Goal: Task Accomplishment & Management: Use online tool/utility

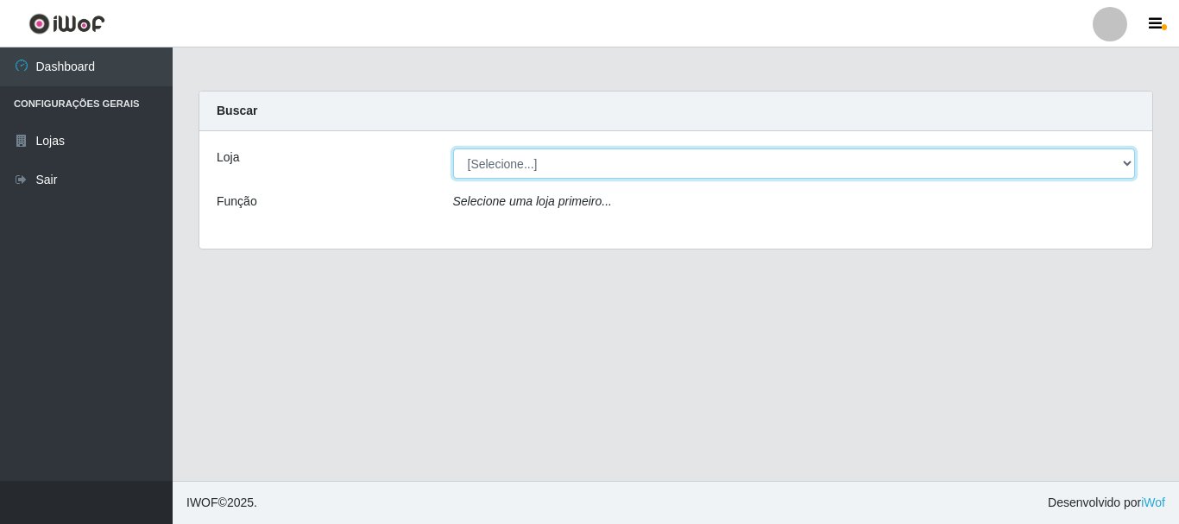
click at [1124, 163] on select "[Selecione...] Nordestão - Alecrim" at bounding box center [794, 164] width 683 height 30
select select "453"
click at [453, 149] on select "[Selecione...] Nordestão - Alecrim" at bounding box center [794, 164] width 683 height 30
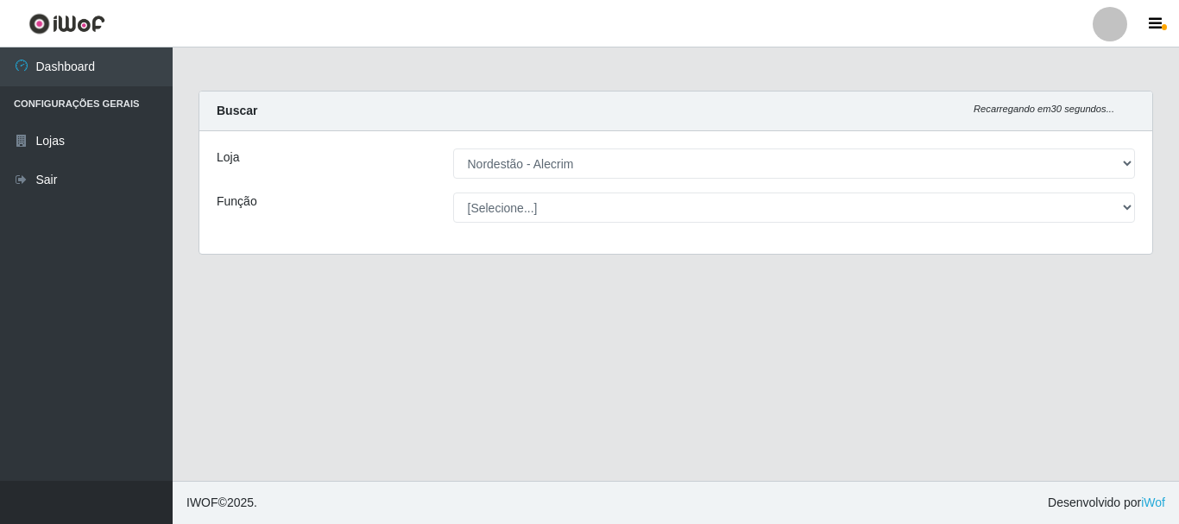
click at [1132, 205] on div "[Selecione...] Balconista + Balconista de Padaria Balconista de Padaria ++ Emba…" at bounding box center [794, 208] width 709 height 30
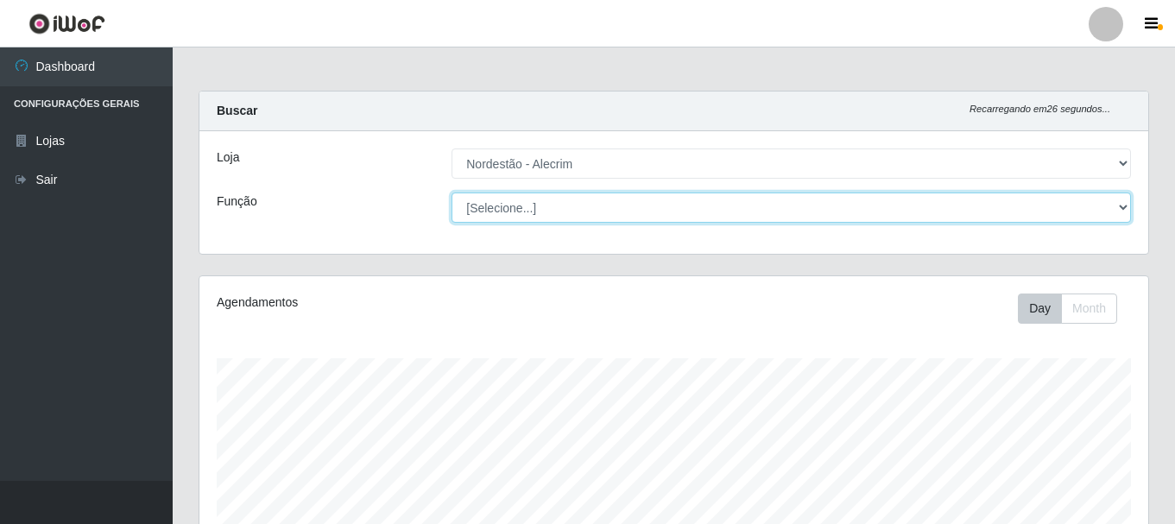
click at [1121, 205] on select "[Selecione...] Balconista + Balconista de Padaria Balconista de Padaria ++ Emba…" at bounding box center [791, 208] width 679 height 30
select select "70"
click at [452, 193] on select "[Selecione...] Balconista + Balconista de Padaria Balconista de Padaria ++ Emba…" at bounding box center [791, 208] width 679 height 30
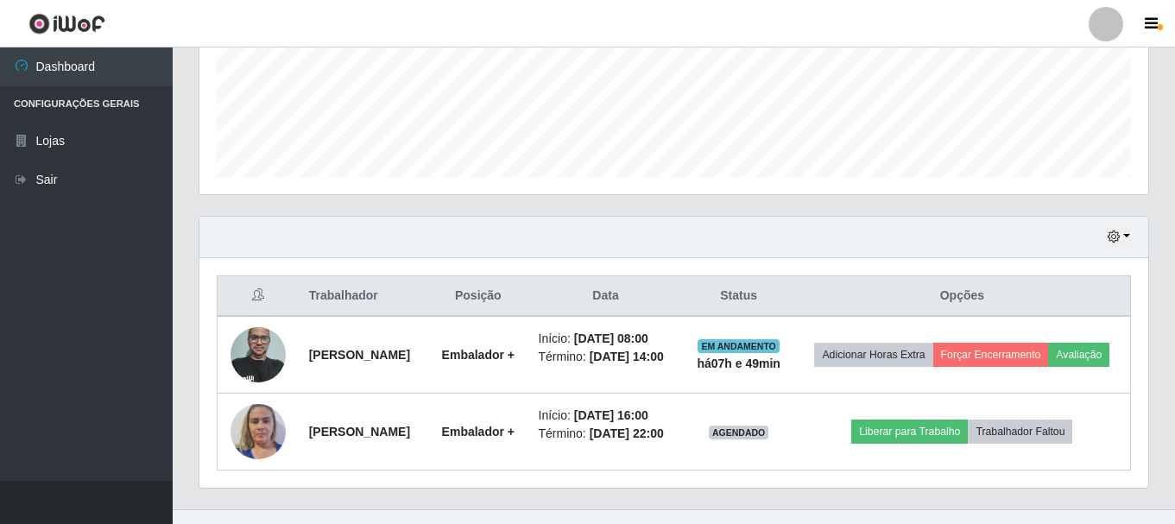
scroll to position [495, 0]
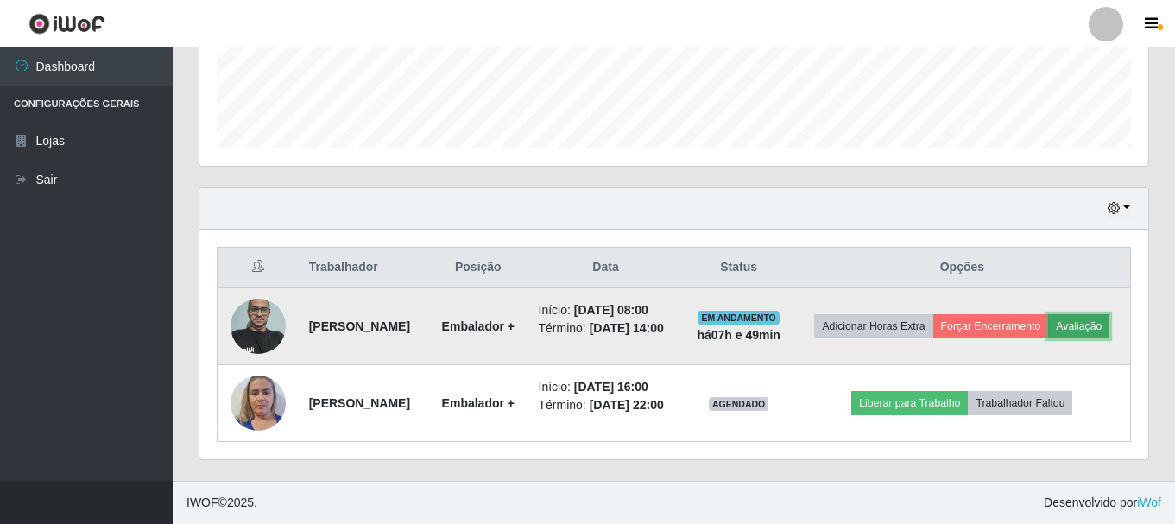
click at [1048, 325] on button "Avaliação" at bounding box center [1078, 326] width 61 height 24
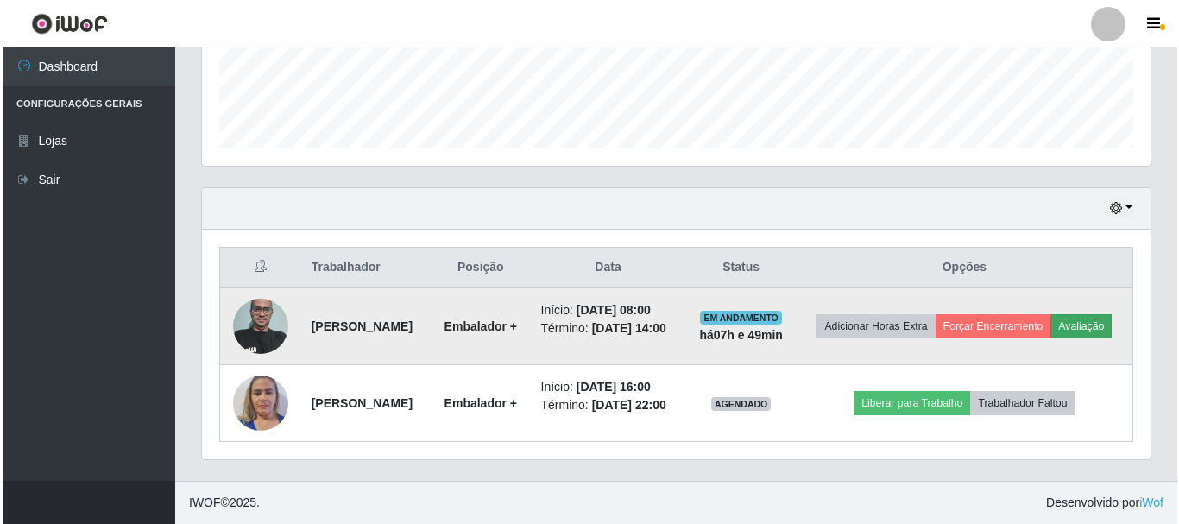
scroll to position [358, 940]
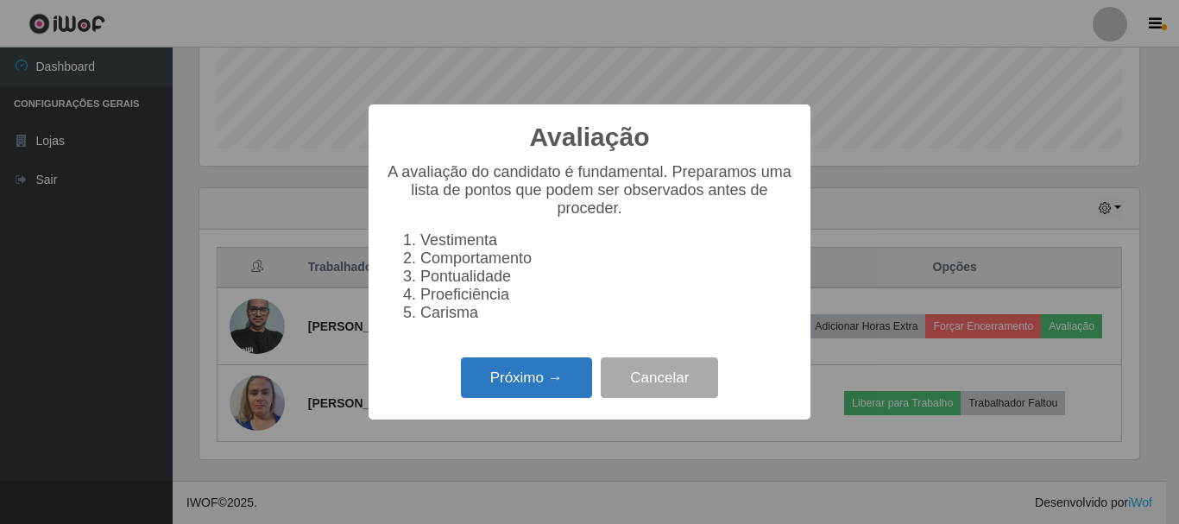
click at [525, 371] on button "Próximo →" at bounding box center [526, 377] width 131 height 41
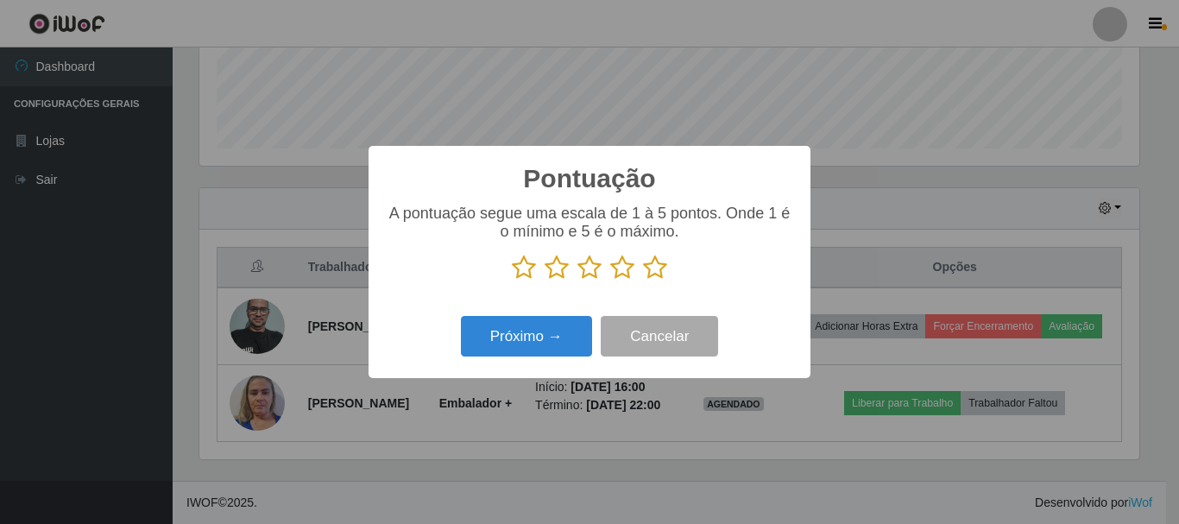
scroll to position [863033, 862451]
click at [648, 272] on icon at bounding box center [655, 268] width 24 height 26
click at [643, 281] on input "radio" at bounding box center [643, 281] width 0 height 0
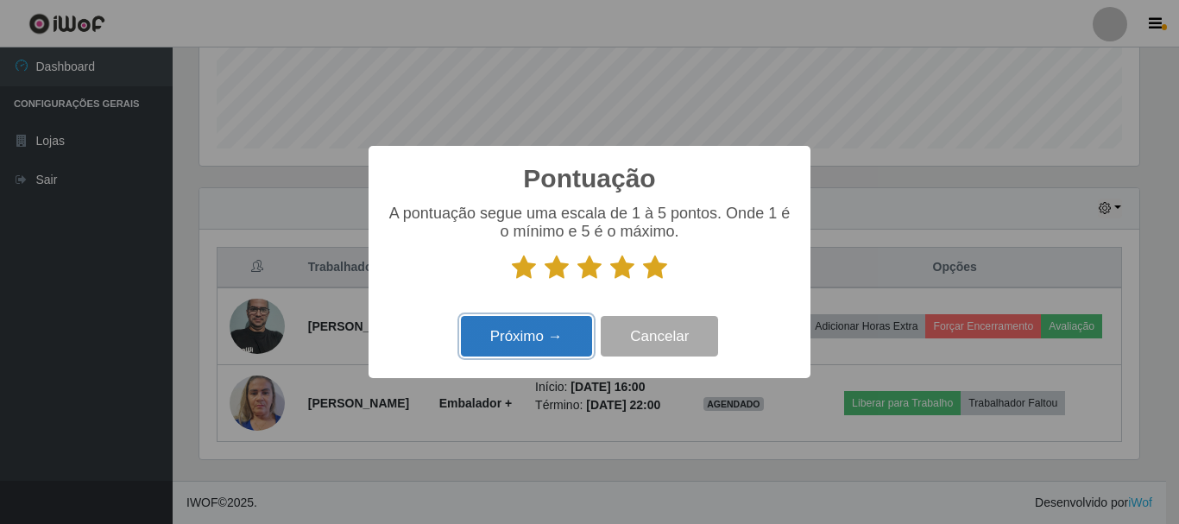
click at [553, 324] on button "Próximo →" at bounding box center [526, 336] width 131 height 41
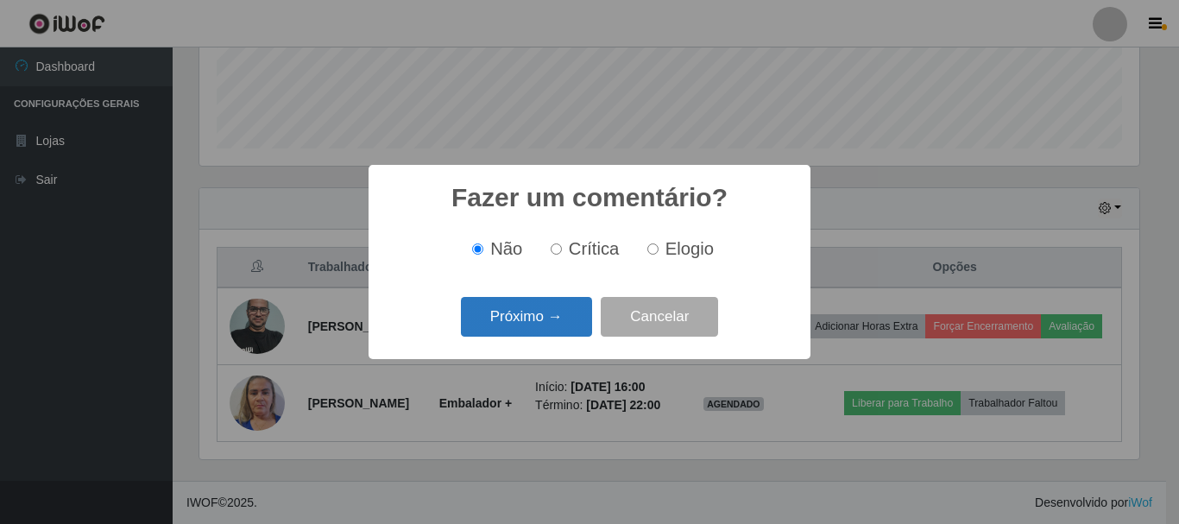
click at [532, 327] on button "Próximo →" at bounding box center [526, 317] width 131 height 41
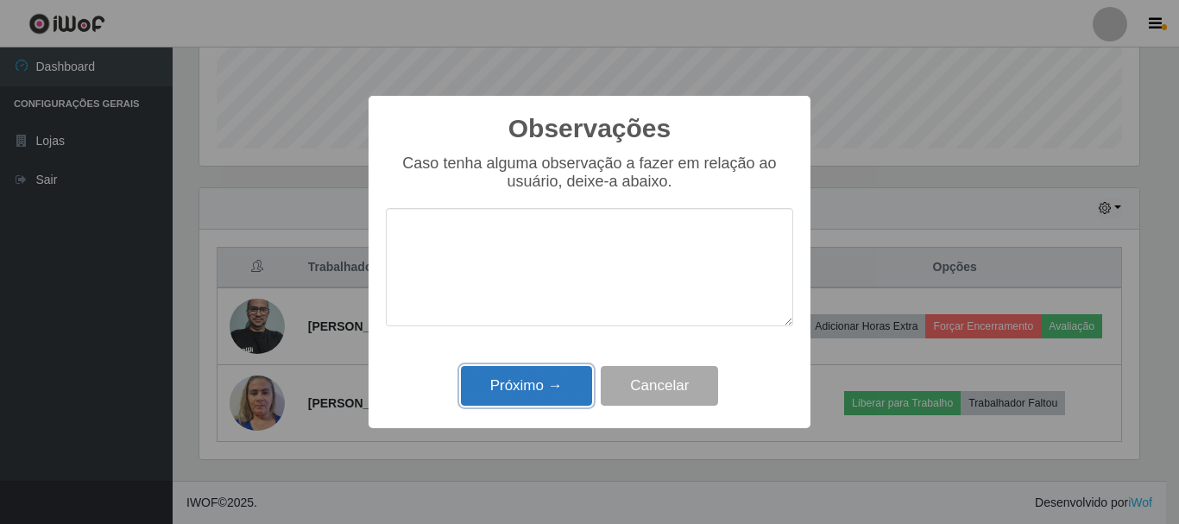
click at [523, 393] on button "Próximo →" at bounding box center [526, 386] width 131 height 41
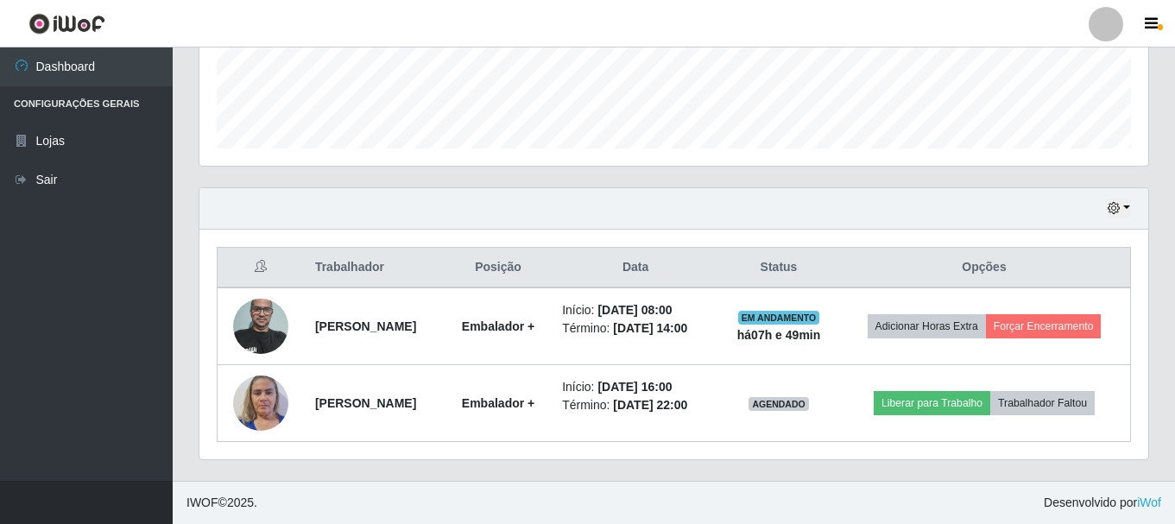
scroll to position [469, 0]
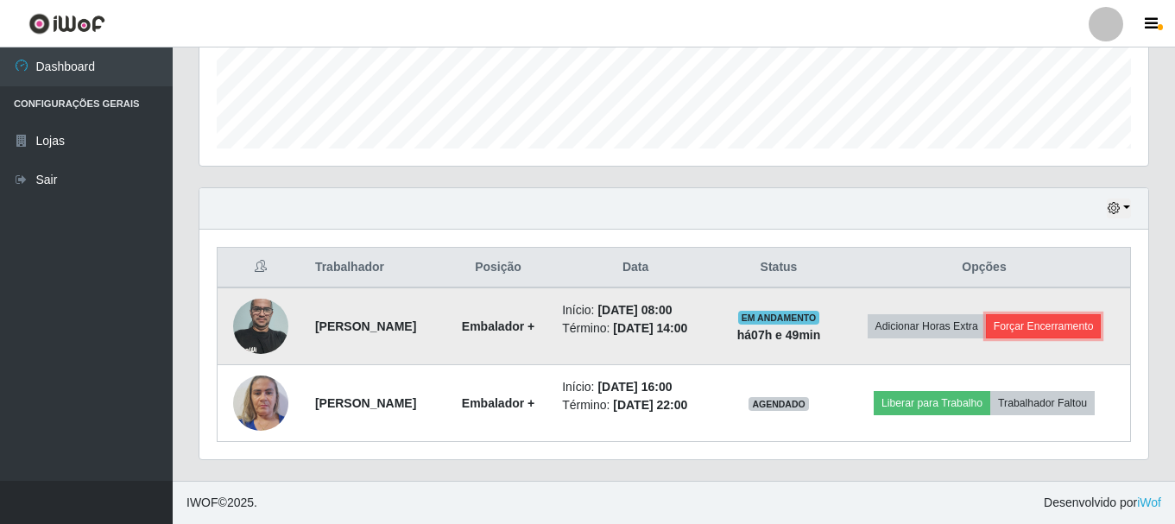
click at [1051, 332] on button "Forçar Encerramento" at bounding box center [1044, 326] width 116 height 24
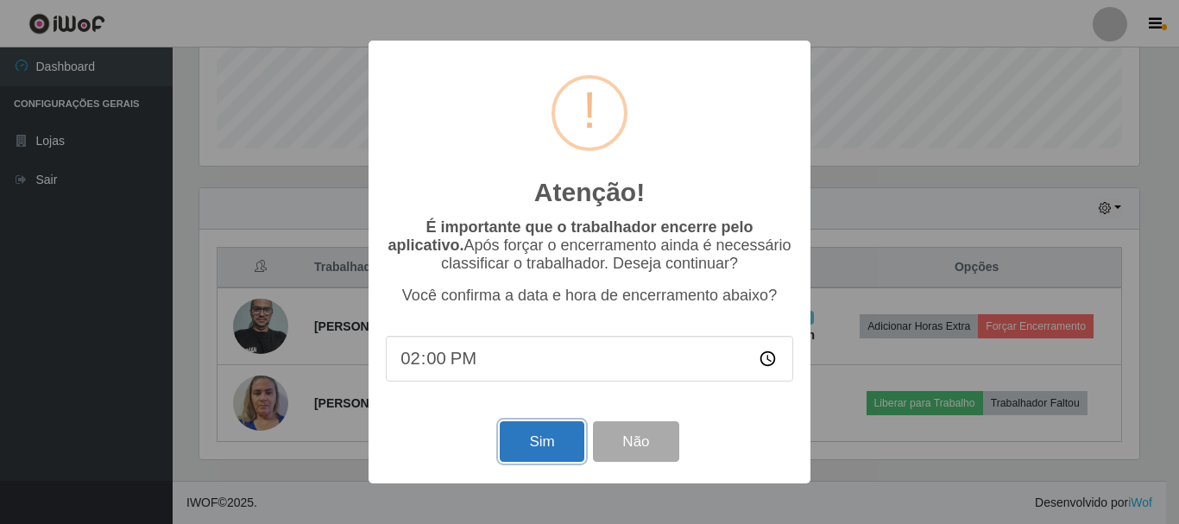
click at [540, 448] on button "Sim" at bounding box center [542, 441] width 84 height 41
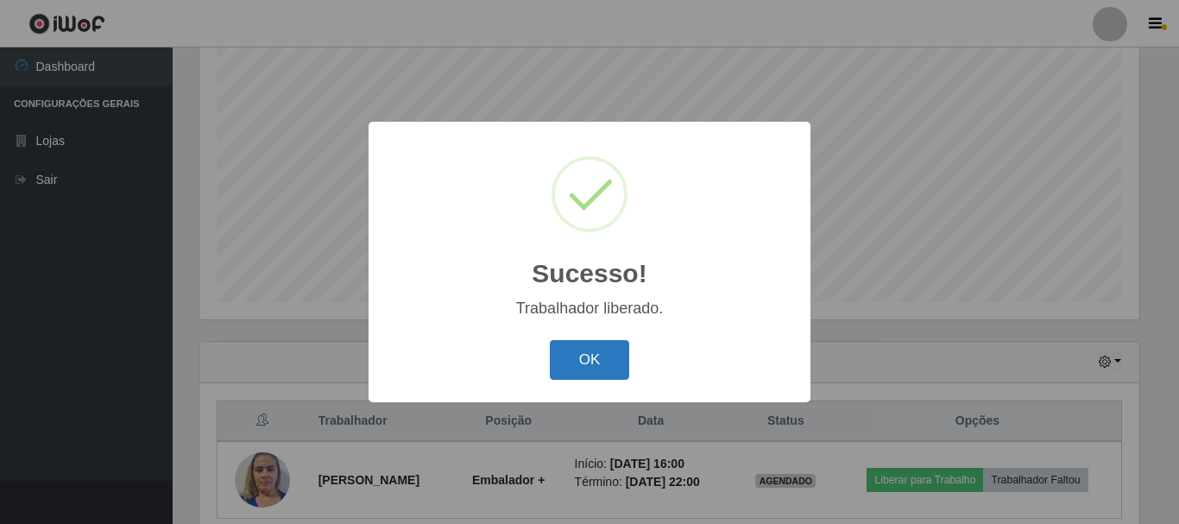
click at [596, 355] on button "OK" at bounding box center [590, 360] width 80 height 41
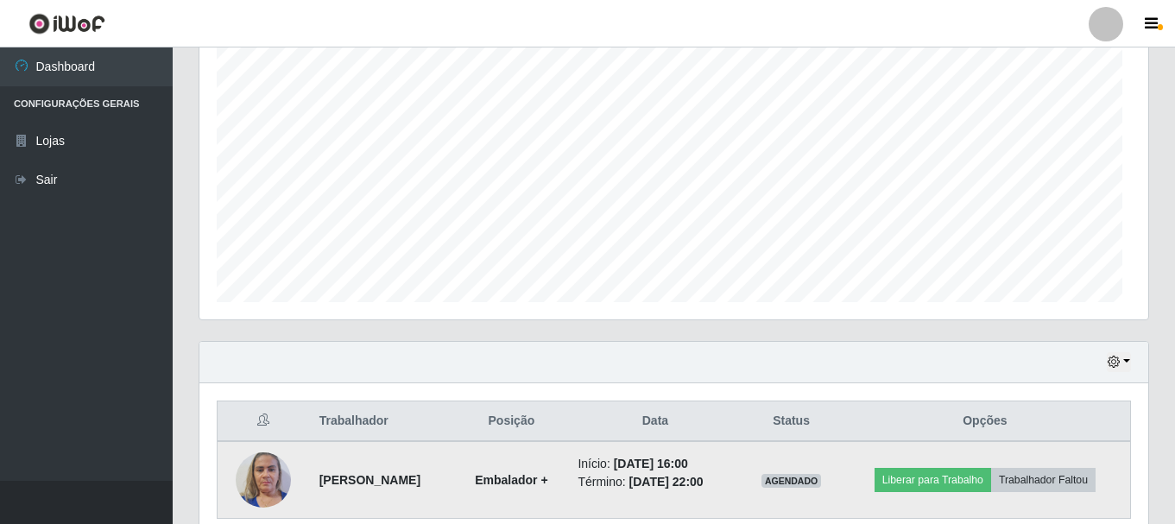
scroll to position [358, 949]
click at [275, 462] on img at bounding box center [263, 479] width 55 height 73
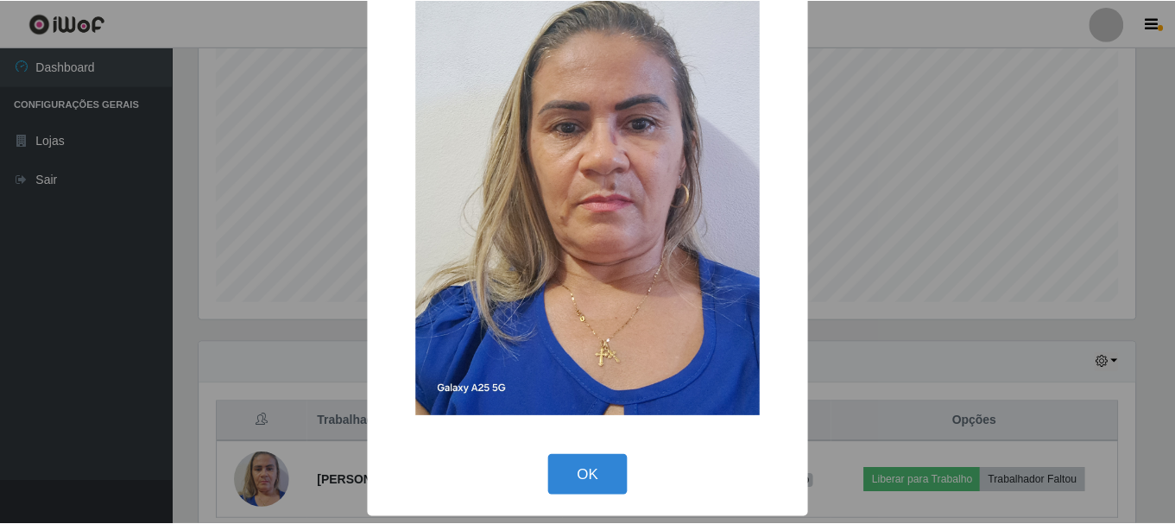
scroll to position [87, 0]
click at [582, 481] on button "OK" at bounding box center [590, 474] width 80 height 41
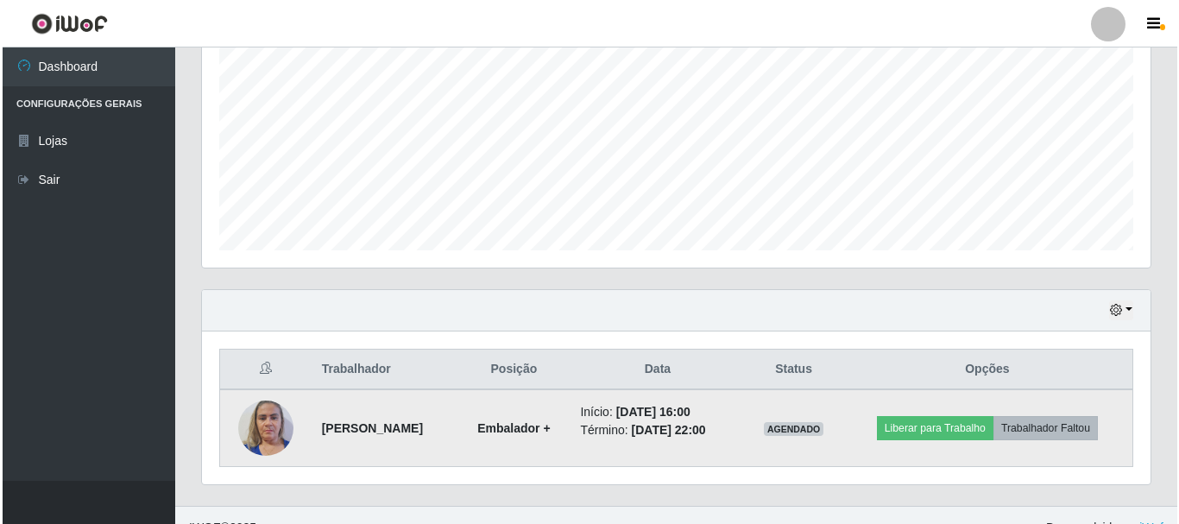
scroll to position [392, 0]
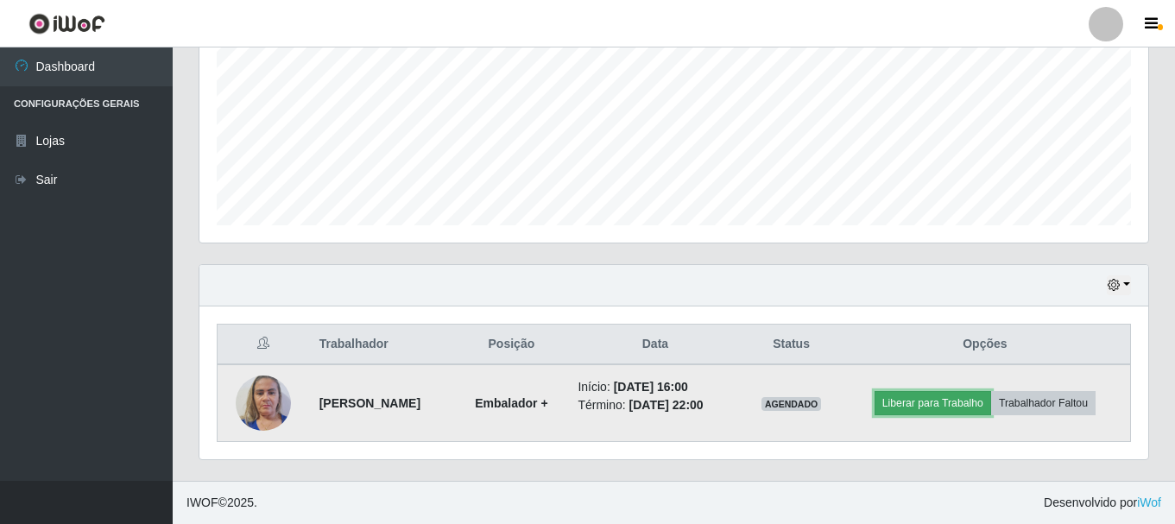
click at [947, 407] on button "Liberar para Trabalho" at bounding box center [933, 403] width 117 height 24
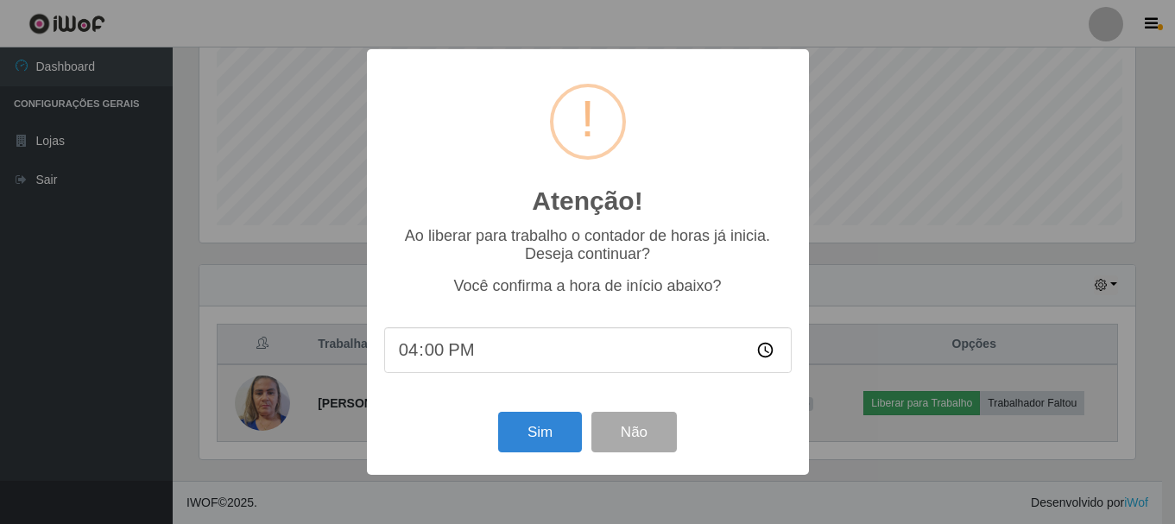
scroll to position [358, 940]
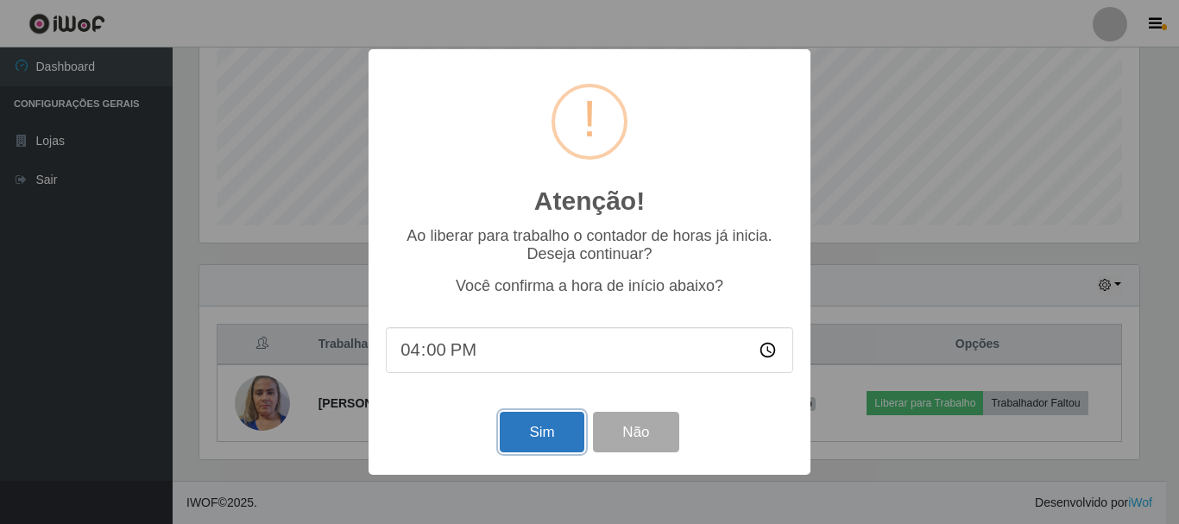
click at [528, 438] on button "Sim" at bounding box center [542, 432] width 84 height 41
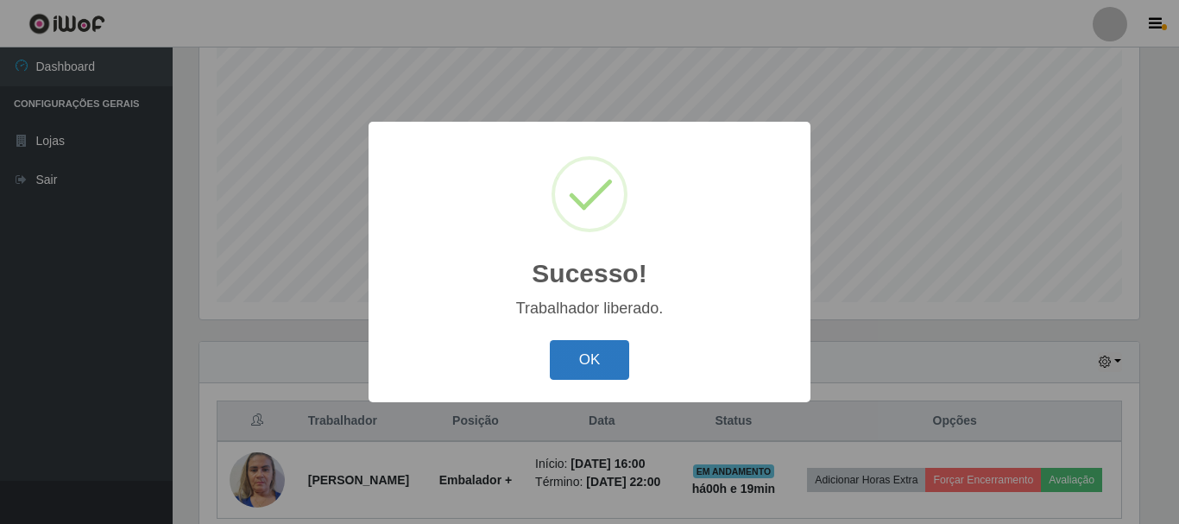
click at [589, 354] on button "OK" at bounding box center [590, 360] width 80 height 41
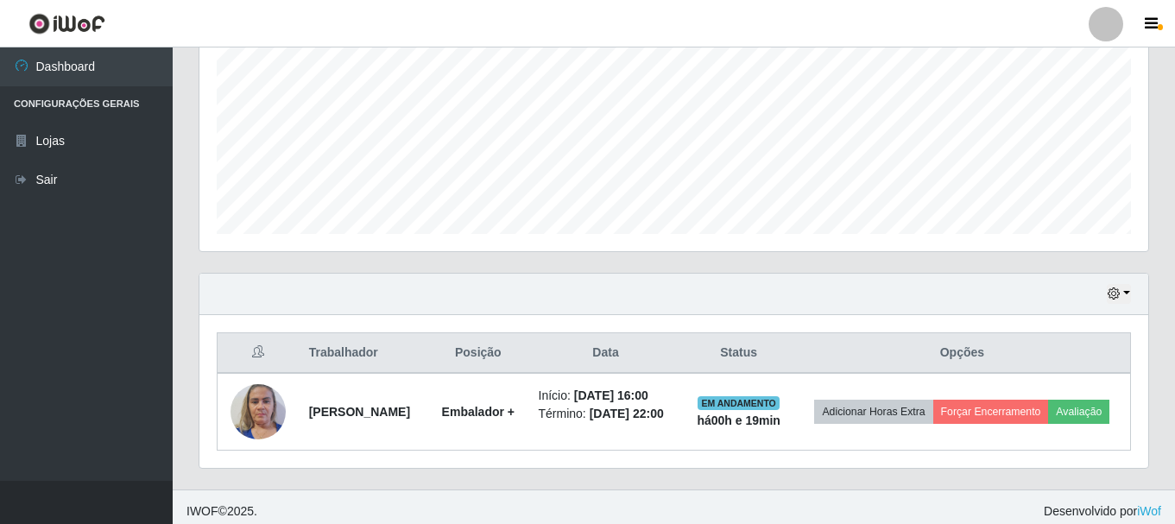
scroll to position [405, 0]
